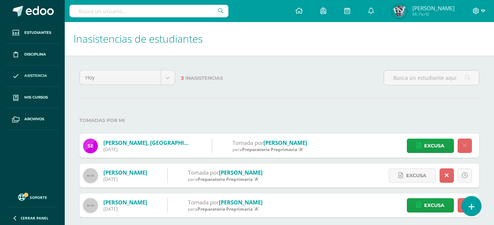
click at [476, 9] on icon at bounding box center [475, 11] width 7 height 7
click at [470, 52] on span "Cerrar sesión" at bounding box center [459, 50] width 33 height 7
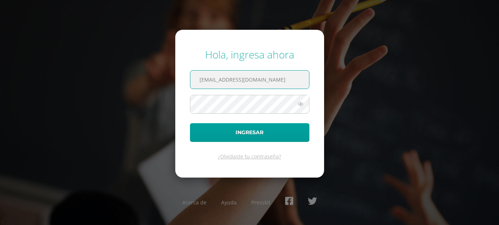
drag, startPoint x: 223, startPoint y: 79, endPoint x: 175, endPoint y: 79, distance: 48.2
click at [175, 79] on form "Hola, ingresa ahora miaceituno@bilinguesanjuan.edu.gt Ingresar ¿Olvidaste tu co…" at bounding box center [249, 104] width 149 height 148
type input "criteriospreprimariao@bilinguesanjuan.edu.gt"
click at [433, 151] on div "Hola, ingresa ahora criteriospreprimariao@bilinguesanjuan.edu.gt Ingresar ¿Olvi…" at bounding box center [250, 113] width 474 height 142
click at [302, 102] on icon at bounding box center [301, 104] width 10 height 9
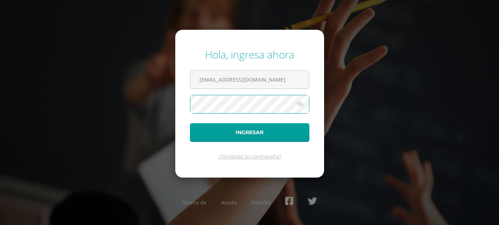
click at [190, 123] on button "Ingresar" at bounding box center [249, 132] width 119 height 19
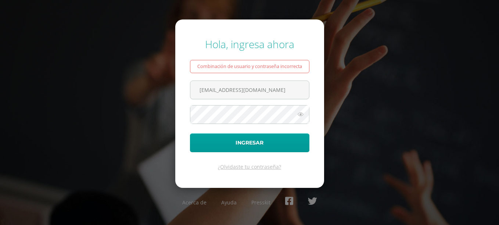
click at [300, 113] on icon at bounding box center [301, 114] width 10 height 9
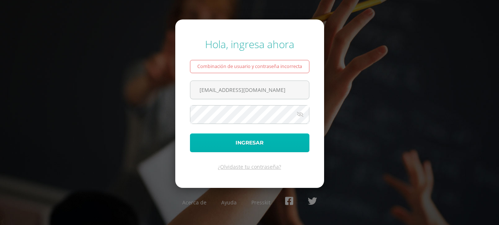
click at [287, 135] on button "Ingresar" at bounding box center [249, 142] width 119 height 19
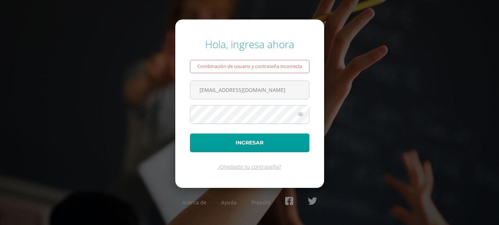
type input "}criteriospreprimariao@bilinguesanjuan.edu.gt"
click at [442, 42] on div "Hola, ingresa ahora Combinación de usuario y contraseña incorrecta }criteriospr…" at bounding box center [250, 112] width 474 height 163
click at [413, 54] on div "Hola, ingresa ahora Combinación de usuario y contraseña incorrecta }criteriospr…" at bounding box center [250, 112] width 474 height 163
